Goal: Information Seeking & Learning: Learn about a topic

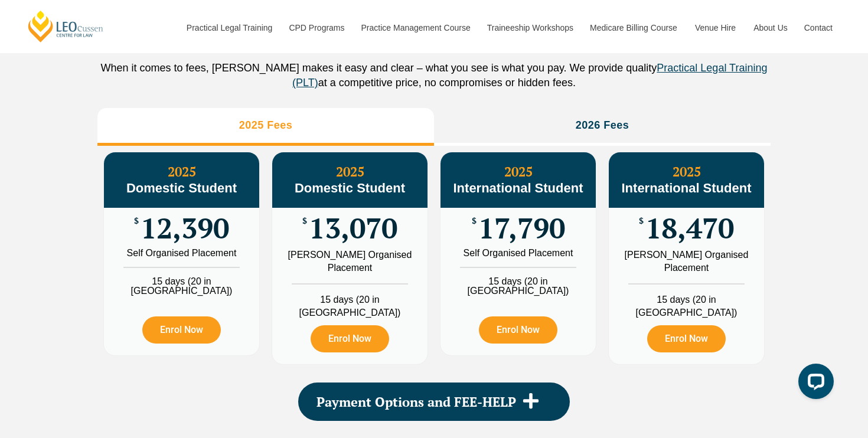
scroll to position [1343, 0]
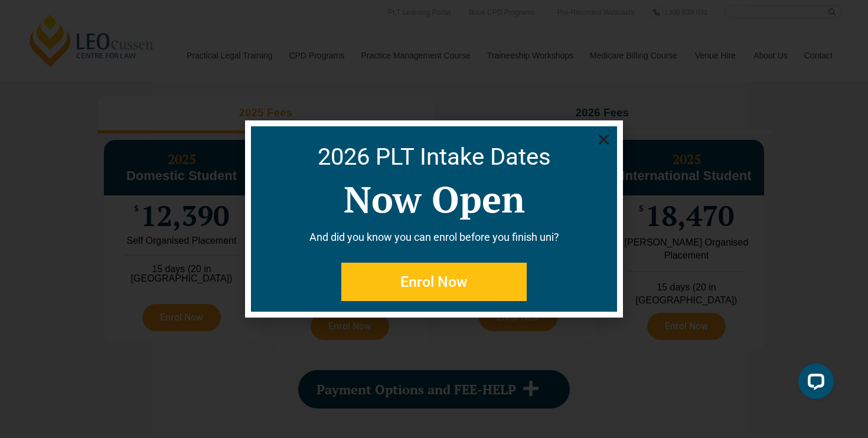
click at [604, 142] on icon "Close" at bounding box center [604, 139] width 15 height 15
